Goal: Entertainment & Leisure: Consume media (video, audio)

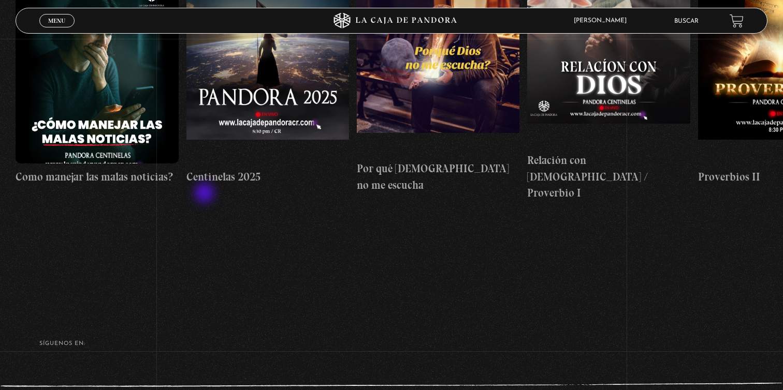
scroll to position [246, 0]
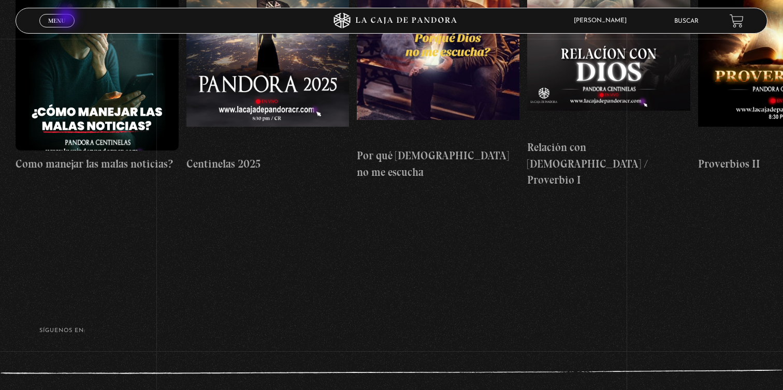
click at [60, 22] on span "Menu" at bounding box center [56, 21] width 17 height 6
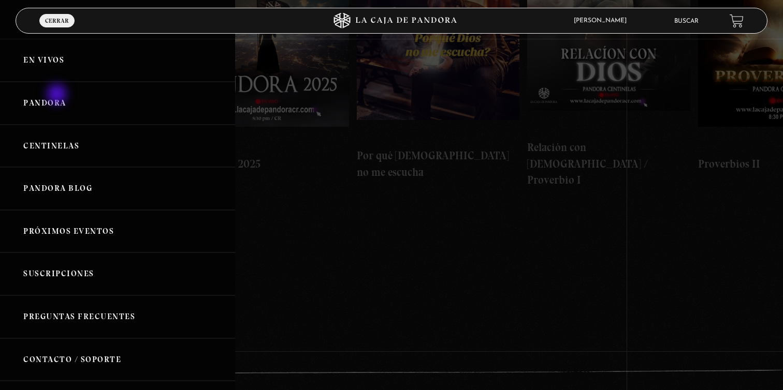
click at [58, 95] on link "Pandora" at bounding box center [117, 103] width 235 height 43
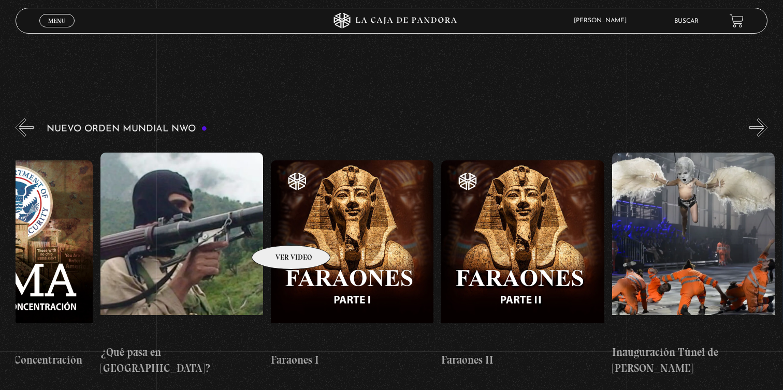
scroll to position [117, 0]
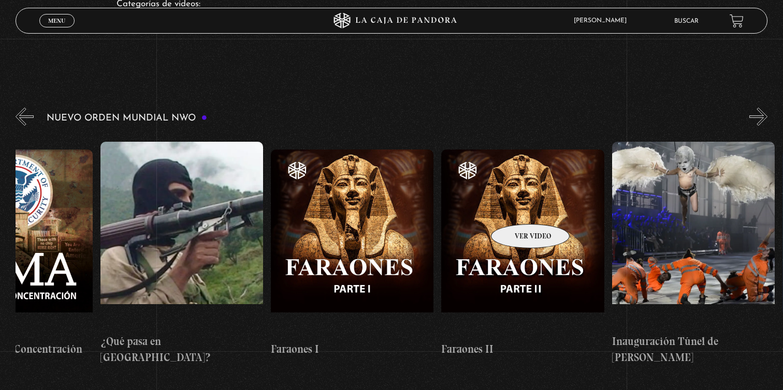
click at [520, 204] on figure at bounding box center [522, 243] width 163 height 186
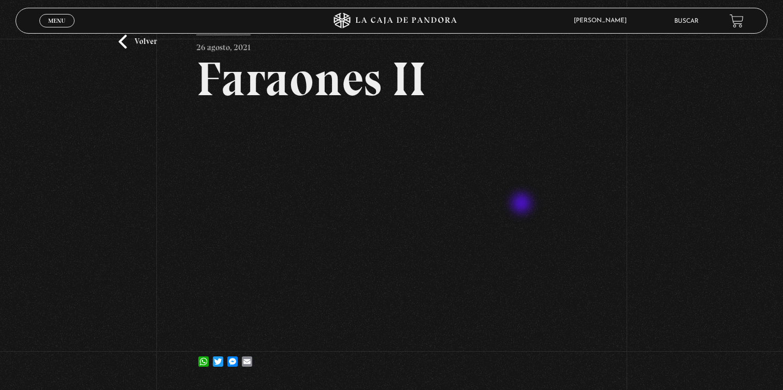
scroll to position [46, 0]
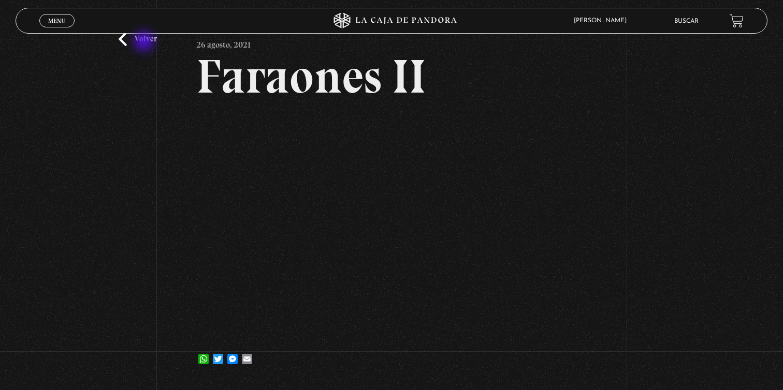
click at [145, 42] on link "Volver" at bounding box center [138, 39] width 38 height 14
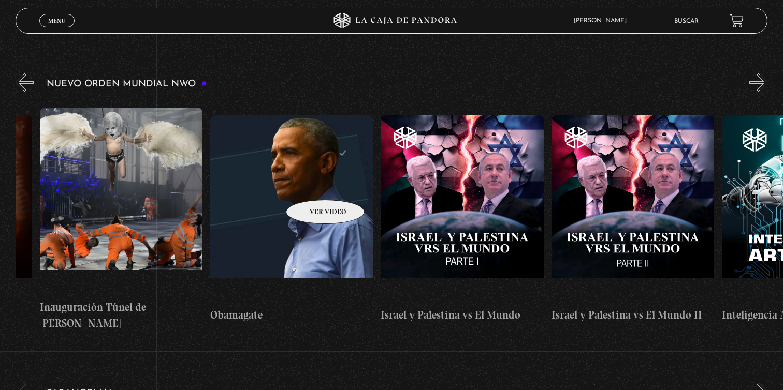
scroll to position [0, 12076]
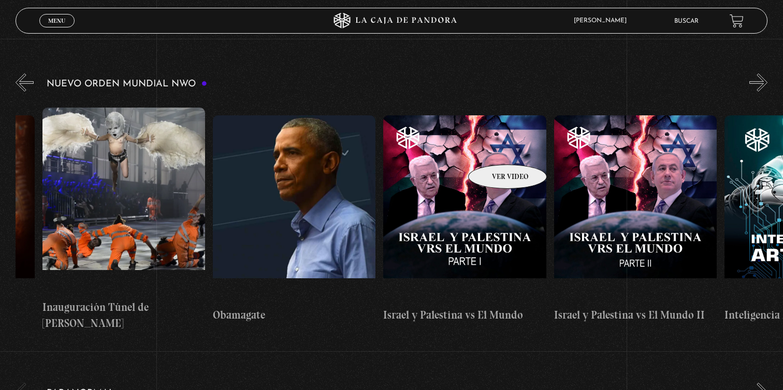
click at [494, 149] on figure at bounding box center [464, 208] width 163 height 186
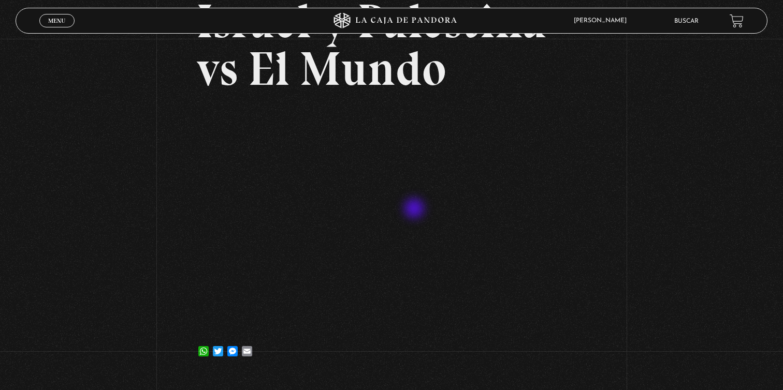
scroll to position [95, 0]
